Goal: Transaction & Acquisition: Purchase product/service

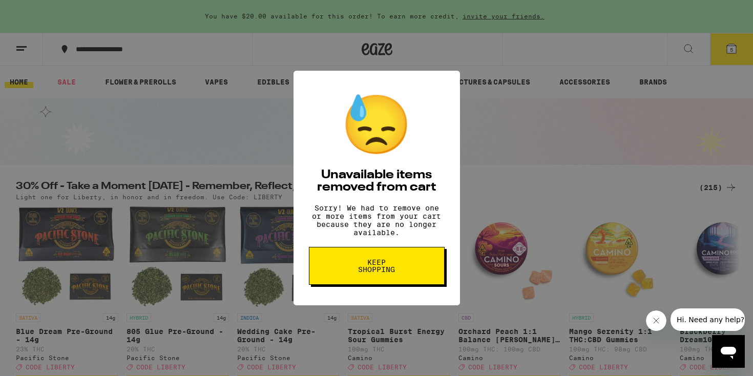
click at [421, 272] on button "Keep Shopping" at bounding box center [377, 266] width 136 height 38
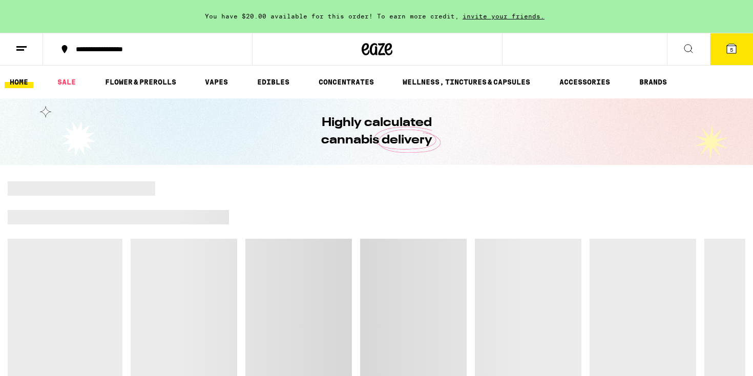
click at [732, 15] on div "You have $20.00 available for this order! To earn more credit, invite your frie…" at bounding box center [376, 16] width 753 height 33
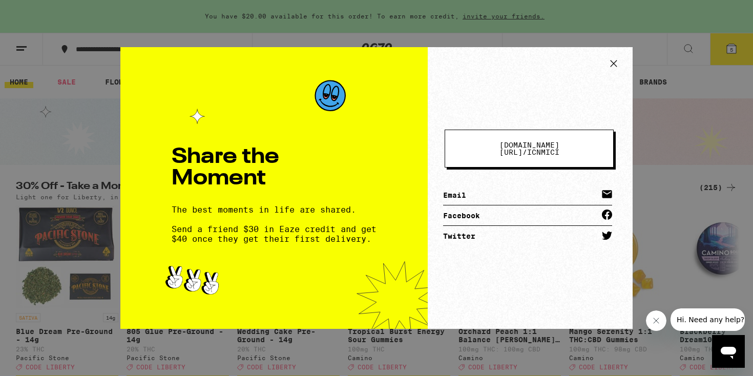
click at [614, 64] on icon at bounding box center [614, 63] width 6 height 6
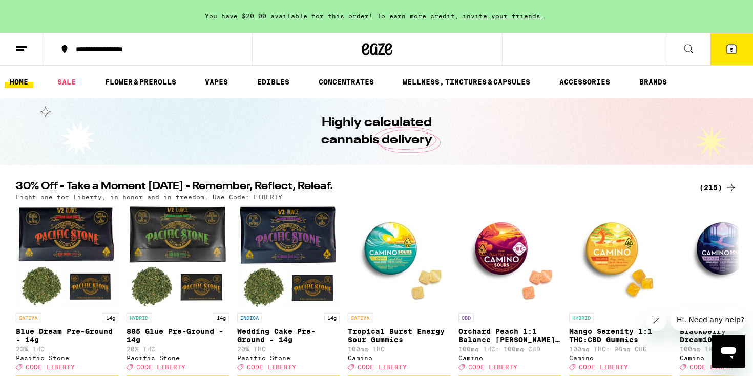
click at [733, 52] on span "5" at bounding box center [731, 50] width 3 height 6
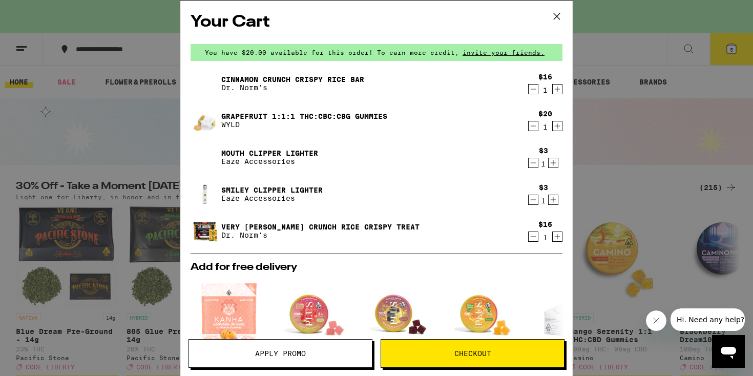
click at [537, 240] on icon "Decrement" at bounding box center [533, 237] width 9 height 12
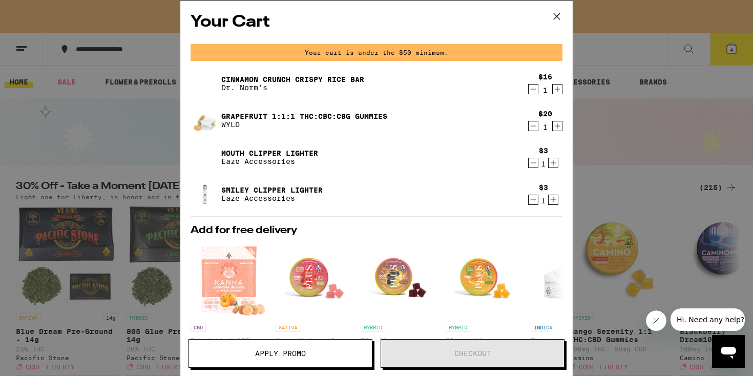
click at [534, 199] on icon "Decrement" at bounding box center [533, 200] width 9 height 12
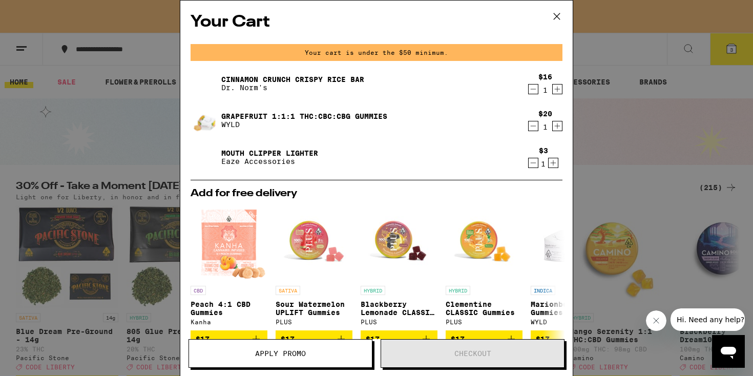
click at [533, 129] on icon "Decrement" at bounding box center [533, 126] width 9 height 12
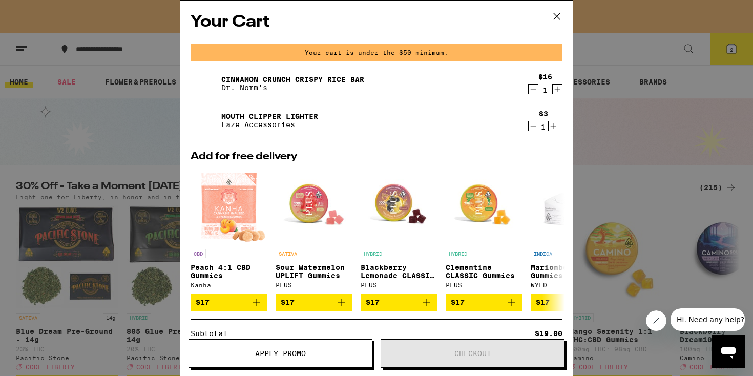
click at [534, 88] on icon "Decrement" at bounding box center [533, 89] width 9 height 12
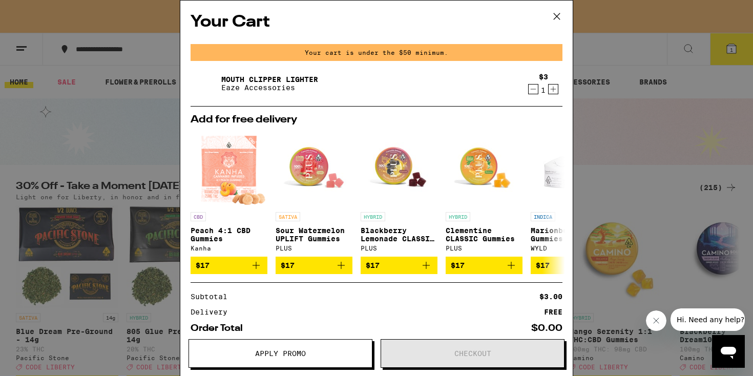
click at [616, 158] on div "Your Cart Your cart is under the $50 minimum. Mouth Clipper Lighter Eaze Access…" at bounding box center [376, 188] width 753 height 376
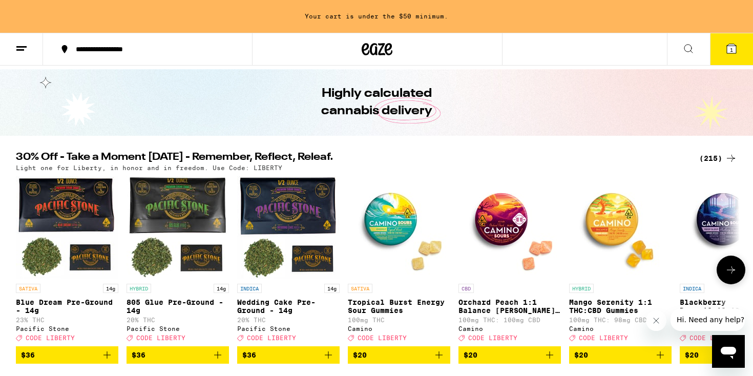
scroll to position [29, 0]
click at [734, 274] on icon at bounding box center [731, 270] width 8 height 7
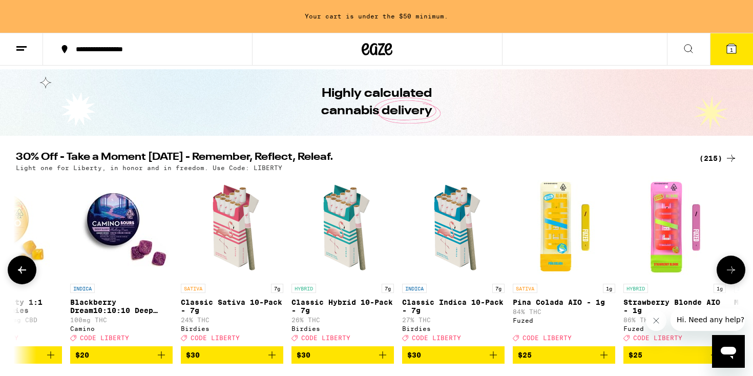
scroll to position [0, 0]
click at [734, 274] on icon at bounding box center [731, 270] width 8 height 7
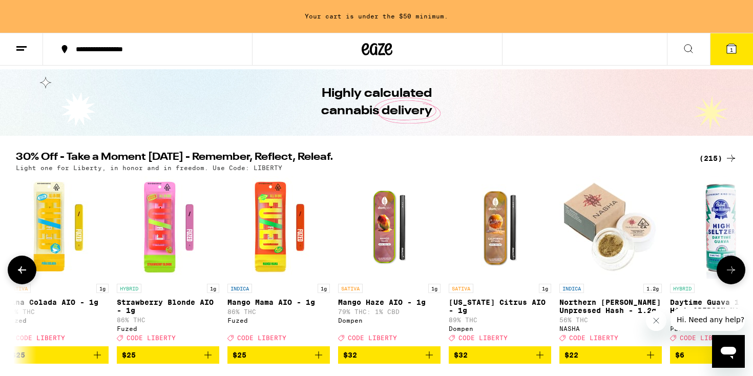
scroll to position [0, 1220]
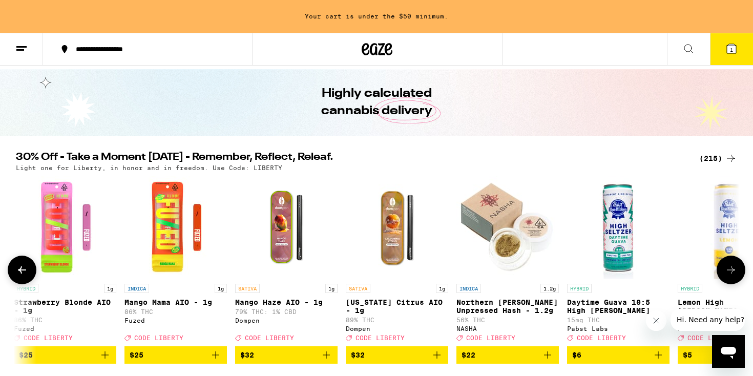
click at [734, 274] on icon at bounding box center [731, 270] width 8 height 7
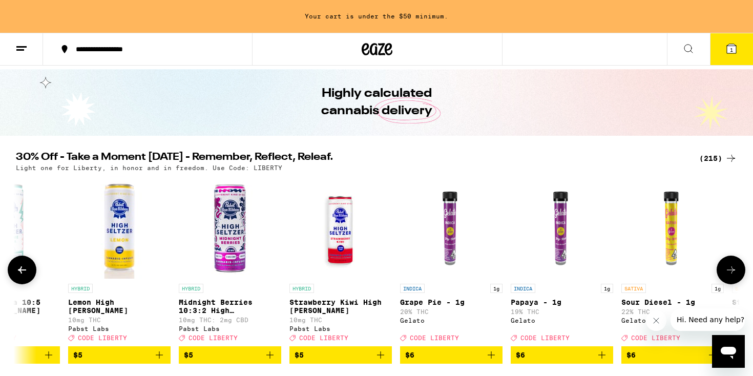
click at [734, 274] on icon at bounding box center [731, 270] width 8 height 7
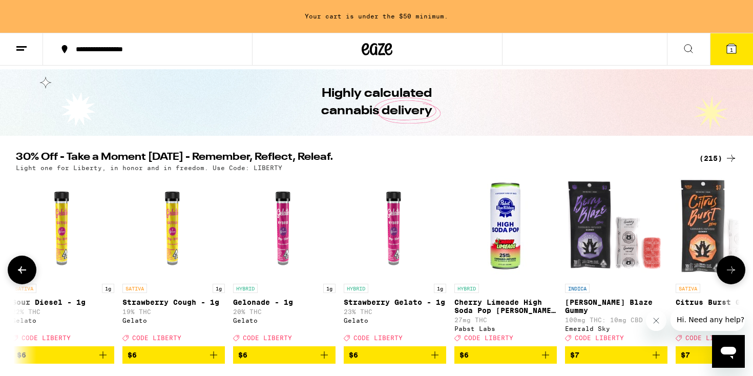
click at [734, 274] on icon at bounding box center [731, 270] width 8 height 7
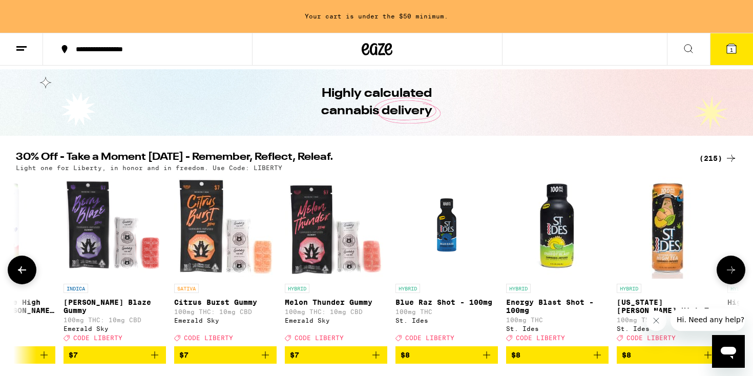
scroll to position [0, 3050]
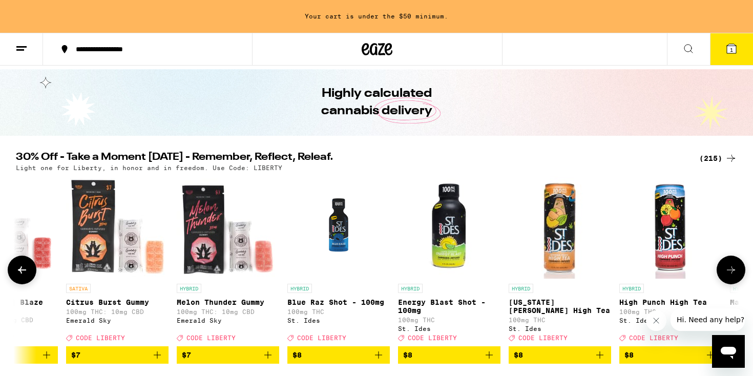
click at [734, 274] on icon at bounding box center [731, 270] width 8 height 7
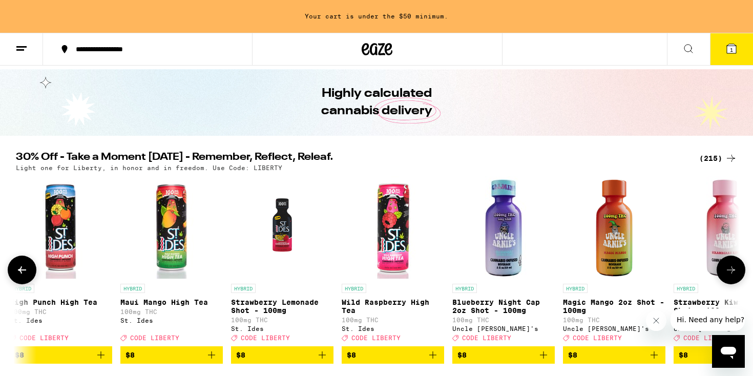
click at [734, 274] on icon at bounding box center [731, 270] width 8 height 7
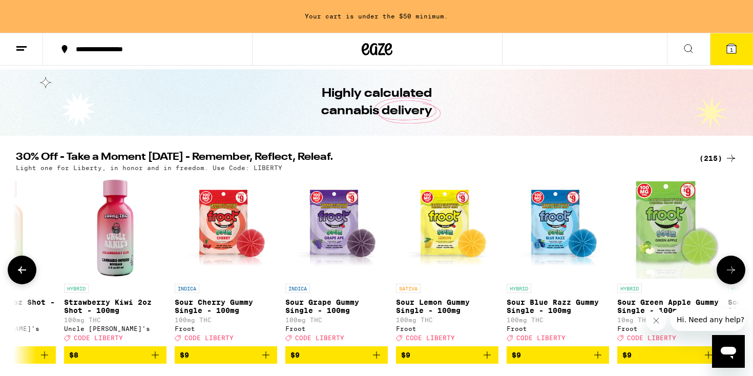
click at [734, 274] on icon at bounding box center [731, 270] width 8 height 7
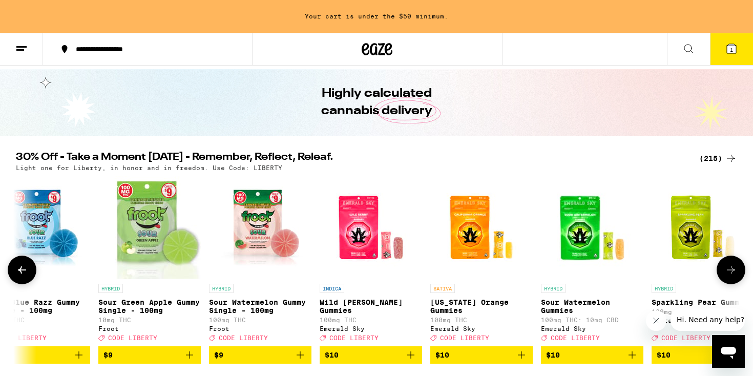
scroll to position [0, 4880]
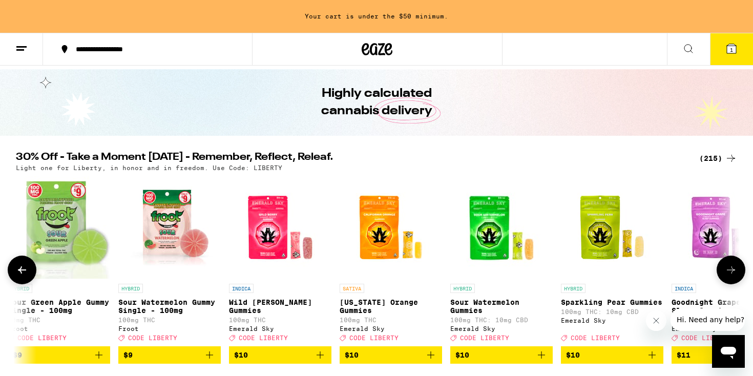
click at [734, 276] on icon at bounding box center [731, 270] width 12 height 12
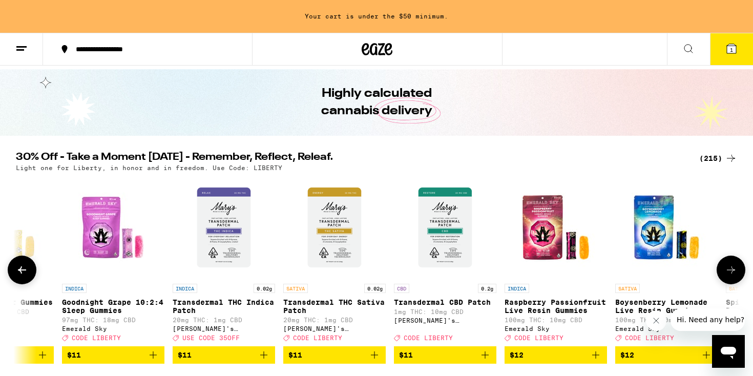
click at [734, 276] on icon at bounding box center [731, 270] width 12 height 12
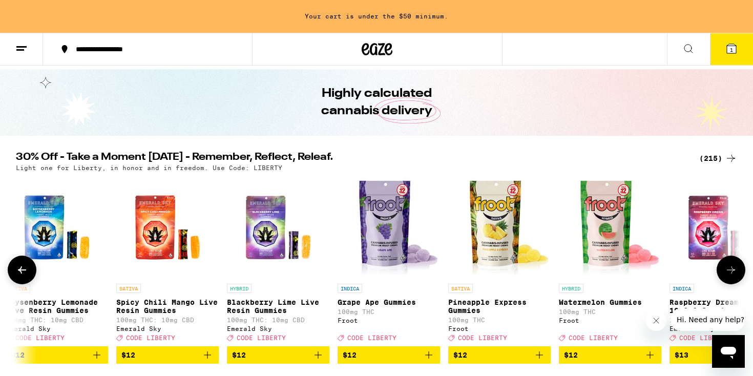
click at [734, 276] on icon at bounding box center [731, 270] width 12 height 12
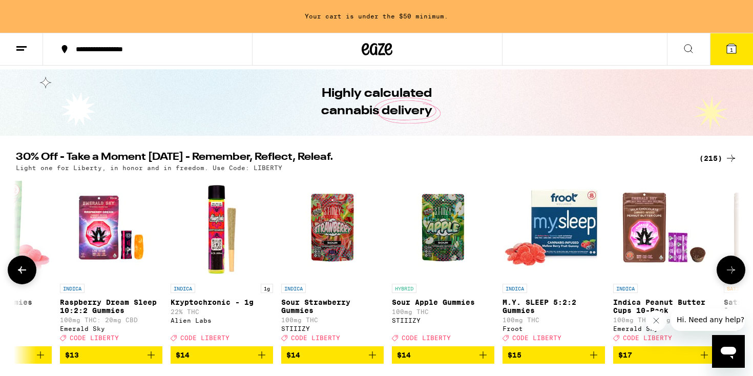
click at [19, 269] on icon at bounding box center [22, 270] width 12 height 12
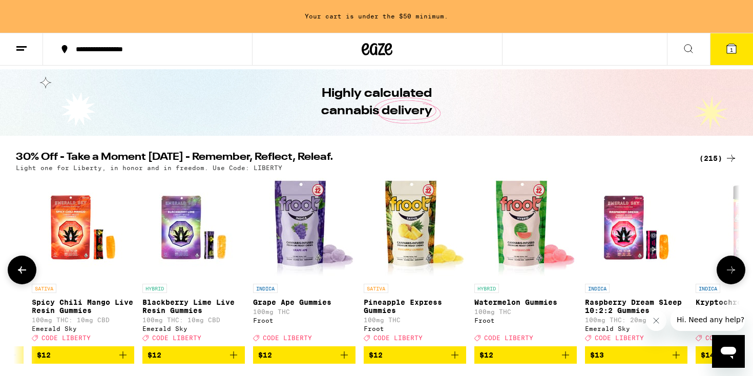
scroll to position [0, 6099]
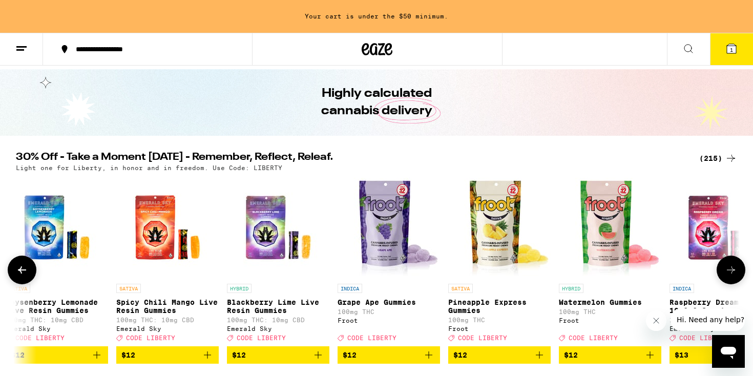
click at [731, 274] on icon at bounding box center [731, 270] width 12 height 12
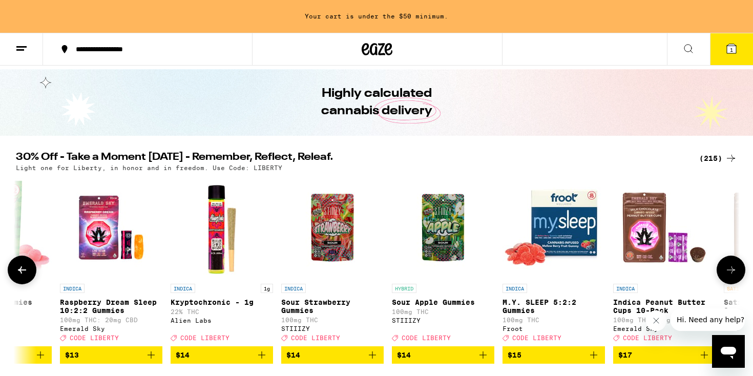
click at [731, 274] on icon at bounding box center [731, 270] width 12 height 12
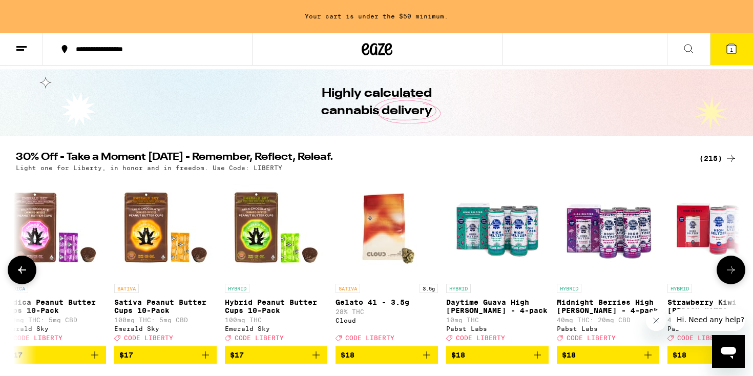
click at [738, 274] on button at bounding box center [731, 270] width 29 height 29
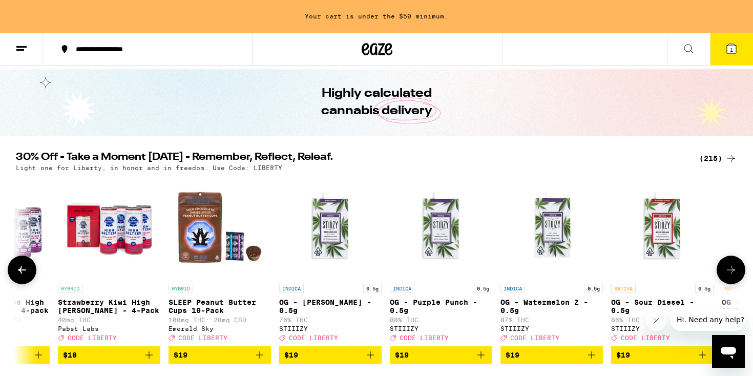
click at [738, 274] on button at bounding box center [731, 270] width 29 height 29
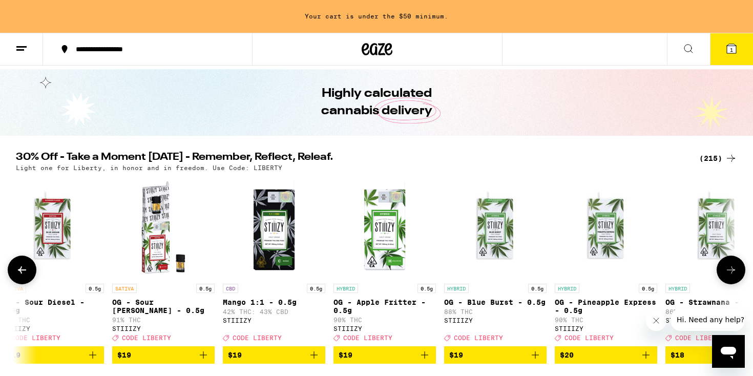
click at [738, 275] on button at bounding box center [731, 270] width 29 height 29
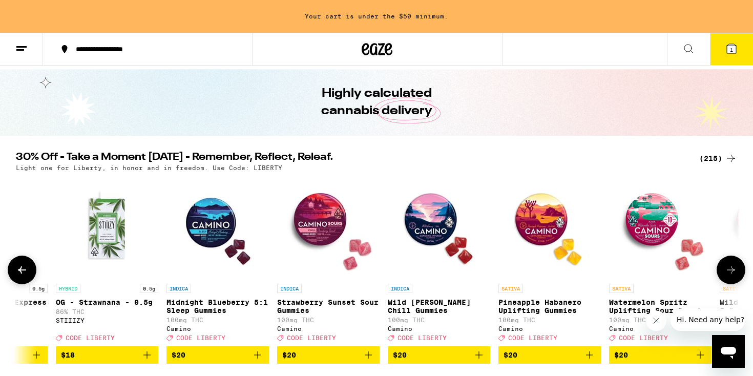
click at [738, 275] on button at bounding box center [731, 270] width 29 height 29
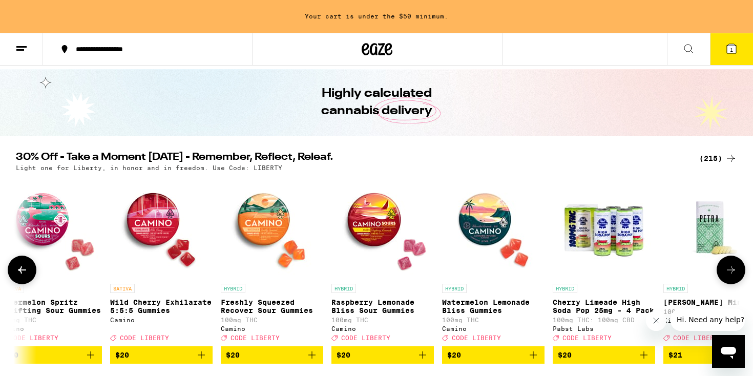
click at [738, 275] on button at bounding box center [731, 270] width 29 height 29
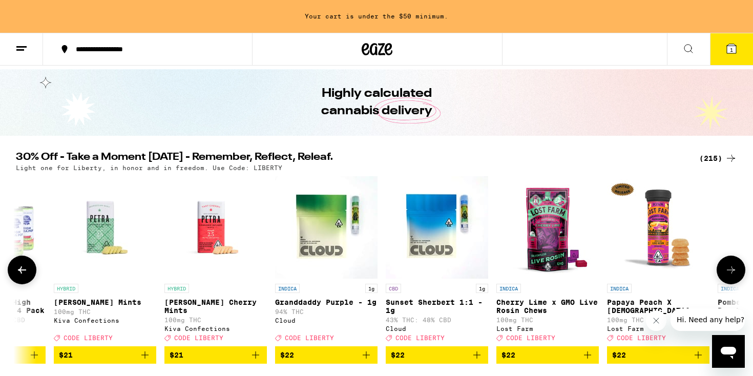
click at [738, 276] on button at bounding box center [731, 270] width 29 height 29
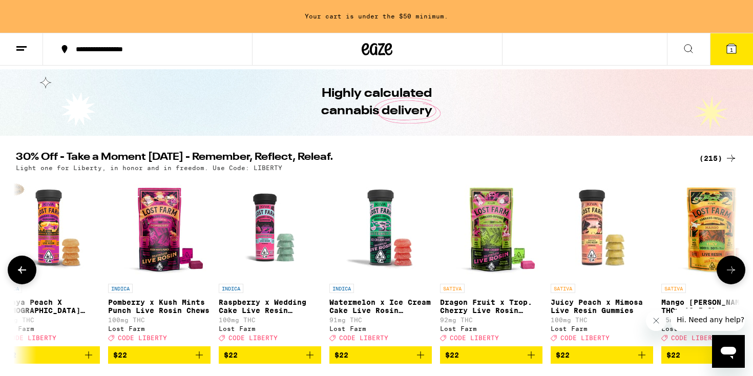
click at [738, 277] on button at bounding box center [731, 270] width 29 height 29
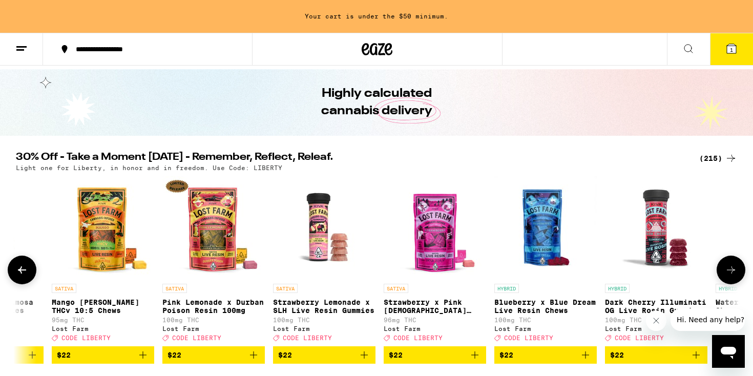
click at [29, 278] on button at bounding box center [22, 270] width 29 height 29
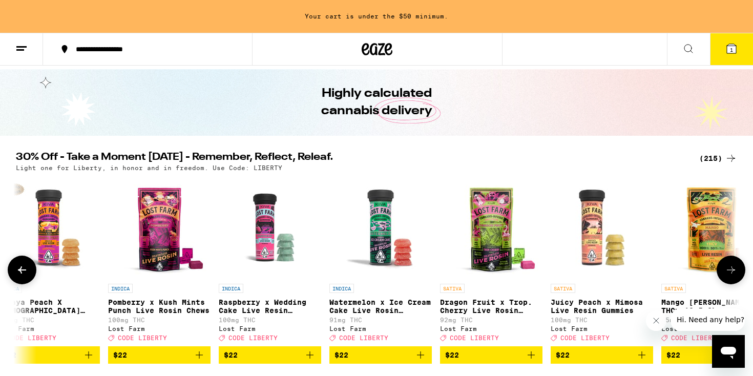
click at [29, 278] on button at bounding box center [22, 270] width 29 height 29
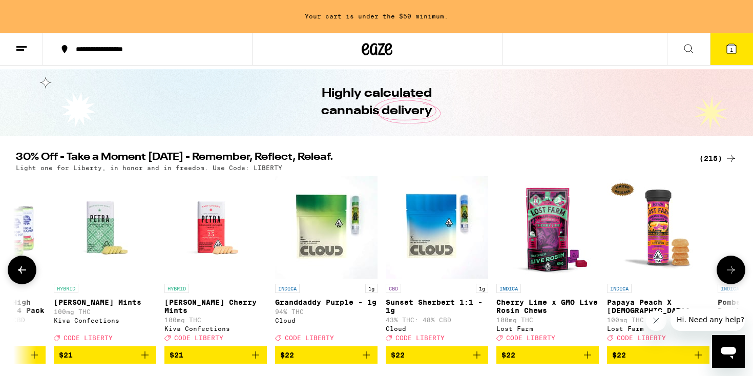
click at [739, 267] on button at bounding box center [731, 270] width 29 height 29
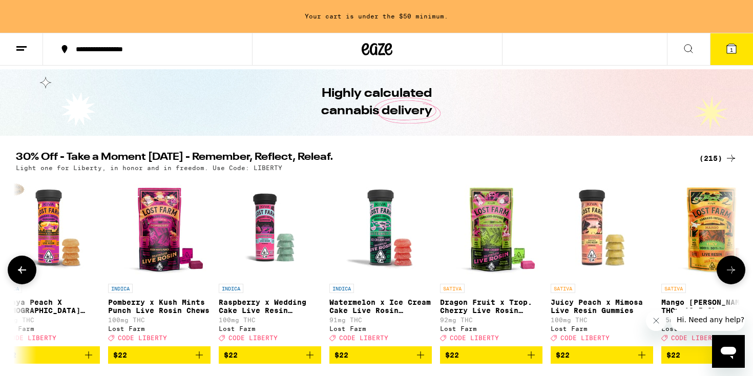
click at [739, 267] on button at bounding box center [731, 270] width 29 height 29
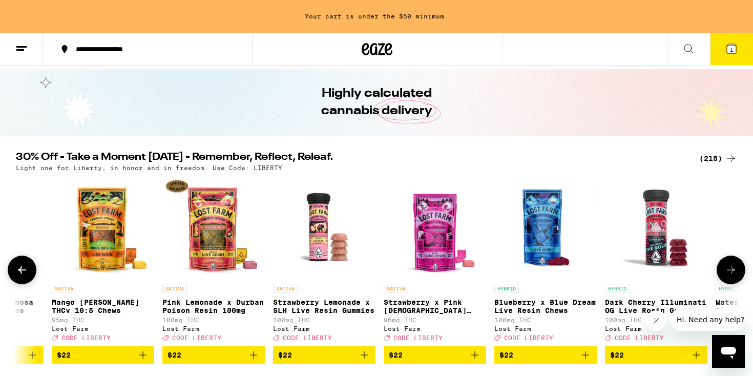
click at [739, 267] on button at bounding box center [731, 270] width 29 height 29
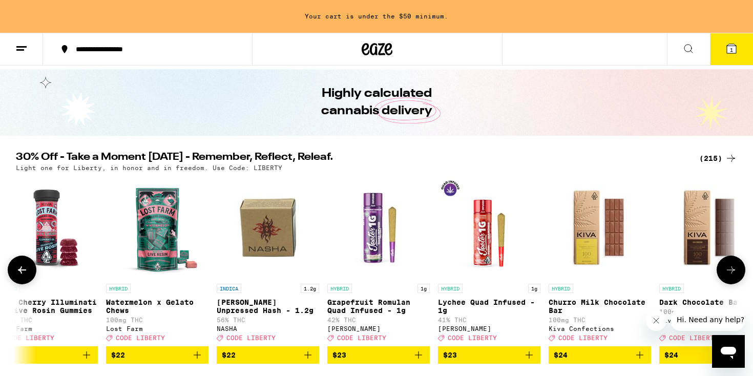
click at [739, 267] on button at bounding box center [731, 270] width 29 height 29
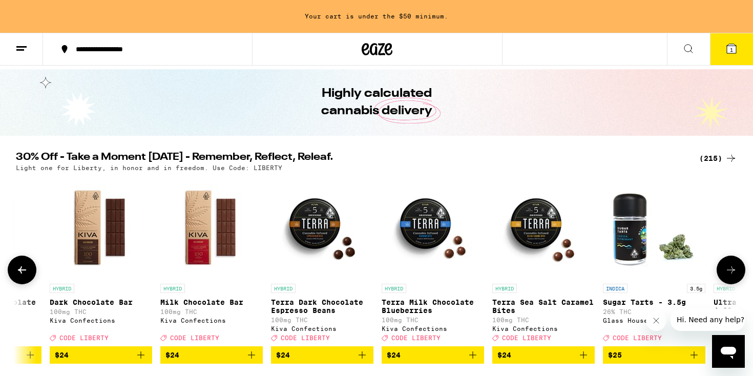
click at [739, 267] on button at bounding box center [731, 270] width 29 height 29
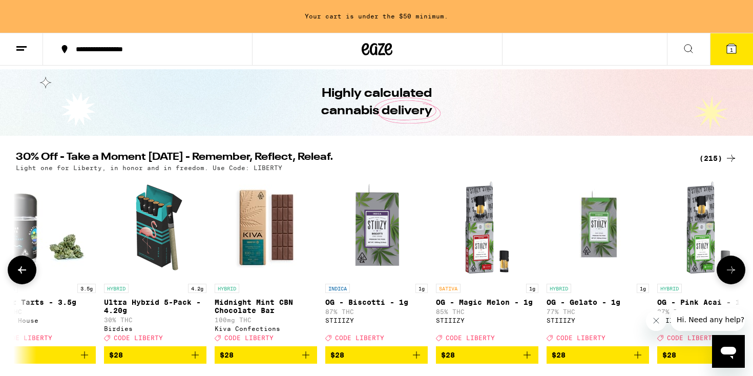
click at [739, 267] on button at bounding box center [731, 270] width 29 height 29
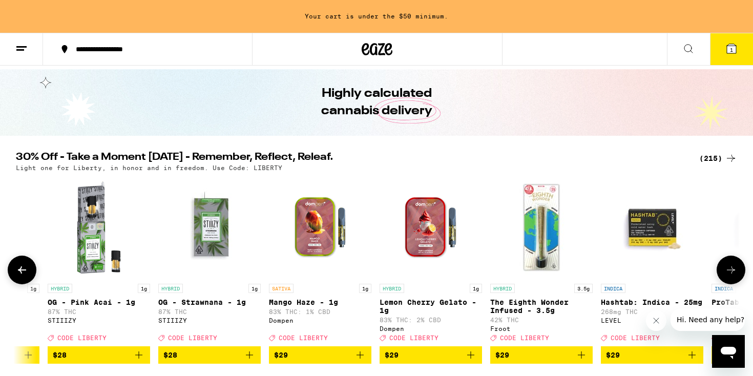
click at [737, 276] on icon at bounding box center [731, 270] width 12 height 12
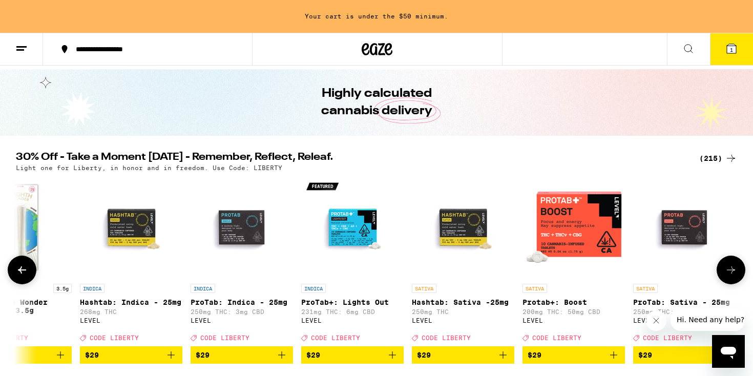
scroll to position [0, 14639]
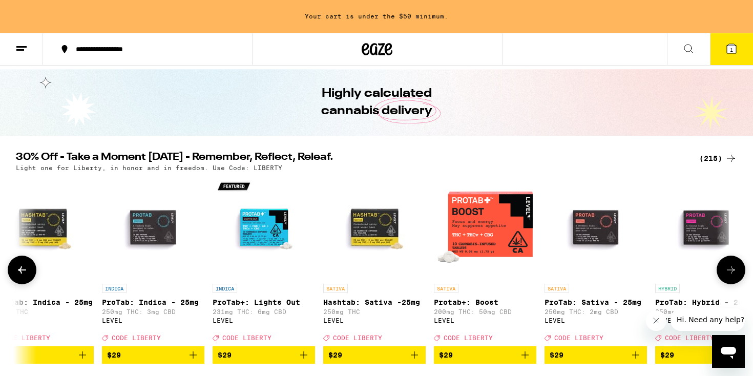
click at [737, 276] on icon at bounding box center [731, 270] width 12 height 12
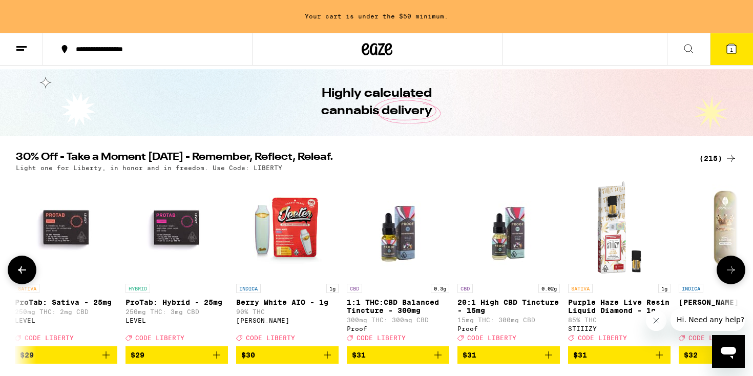
scroll to position [0, 15249]
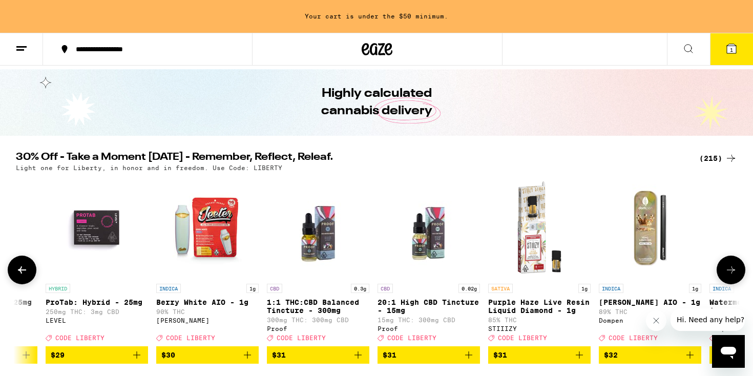
click at [737, 275] on icon at bounding box center [731, 270] width 12 height 12
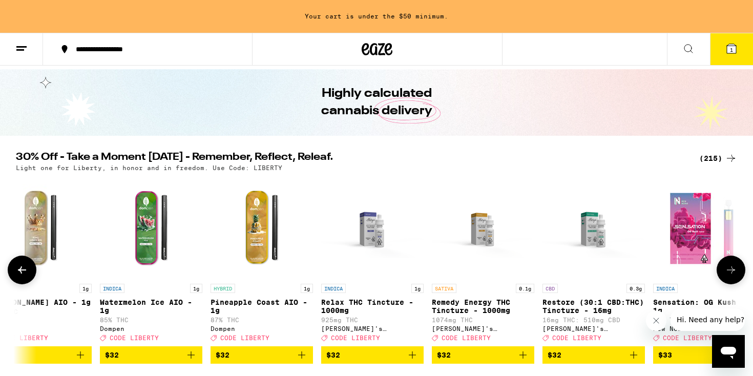
click at [737, 275] on icon at bounding box center [731, 270] width 12 height 12
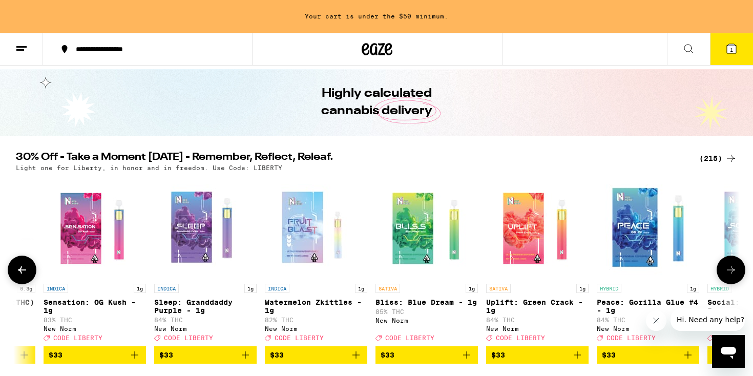
click at [737, 275] on icon at bounding box center [731, 270] width 12 height 12
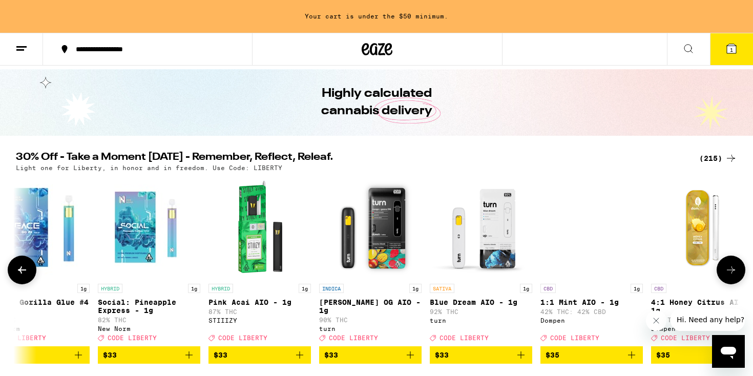
click at [737, 275] on icon at bounding box center [731, 270] width 12 height 12
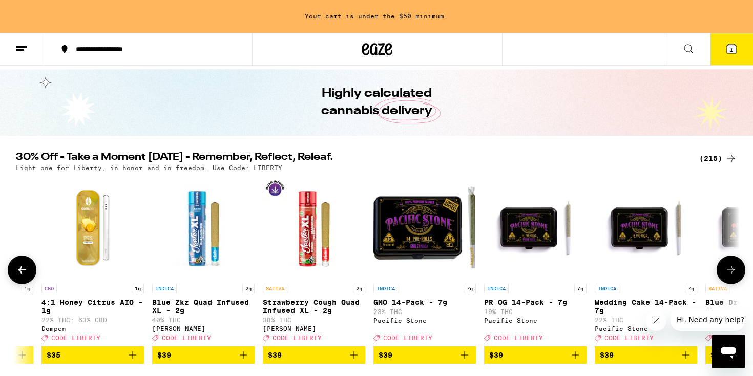
click at [737, 275] on icon at bounding box center [731, 270] width 12 height 12
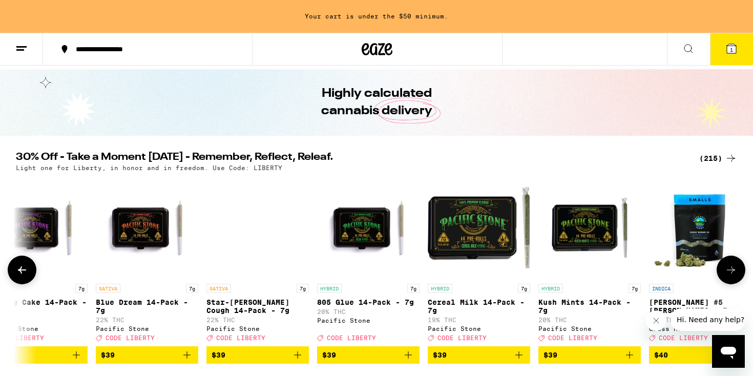
click at [737, 275] on icon at bounding box center [731, 270] width 12 height 12
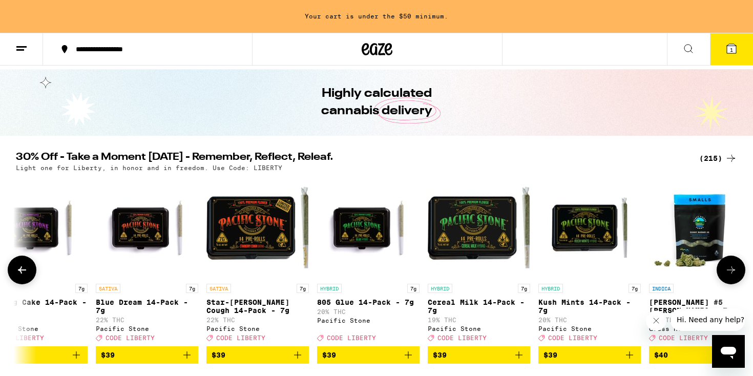
scroll to position [0, 18908]
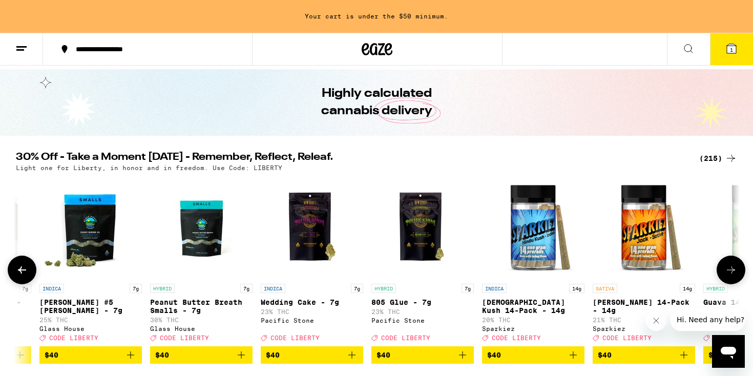
click at [737, 276] on icon at bounding box center [731, 270] width 12 height 12
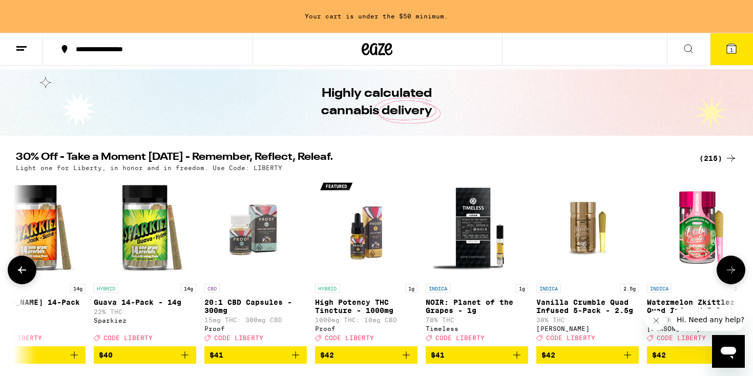
click at [22, 273] on icon at bounding box center [22, 270] width 8 height 7
